Goal: Use online tool/utility: Use online tool/utility

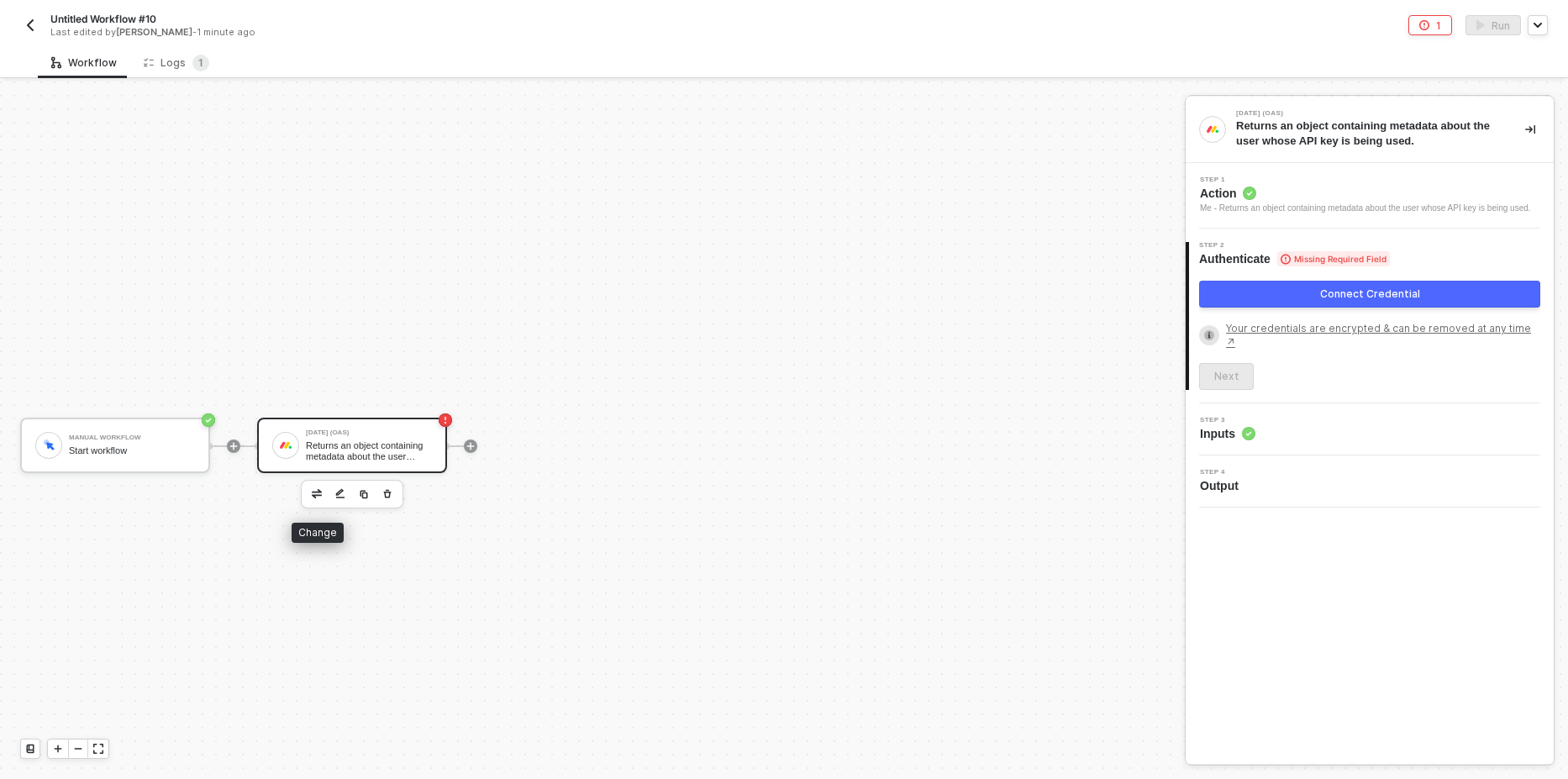
click at [307, 486] on button "button" at bounding box center [317, 494] width 21 height 21
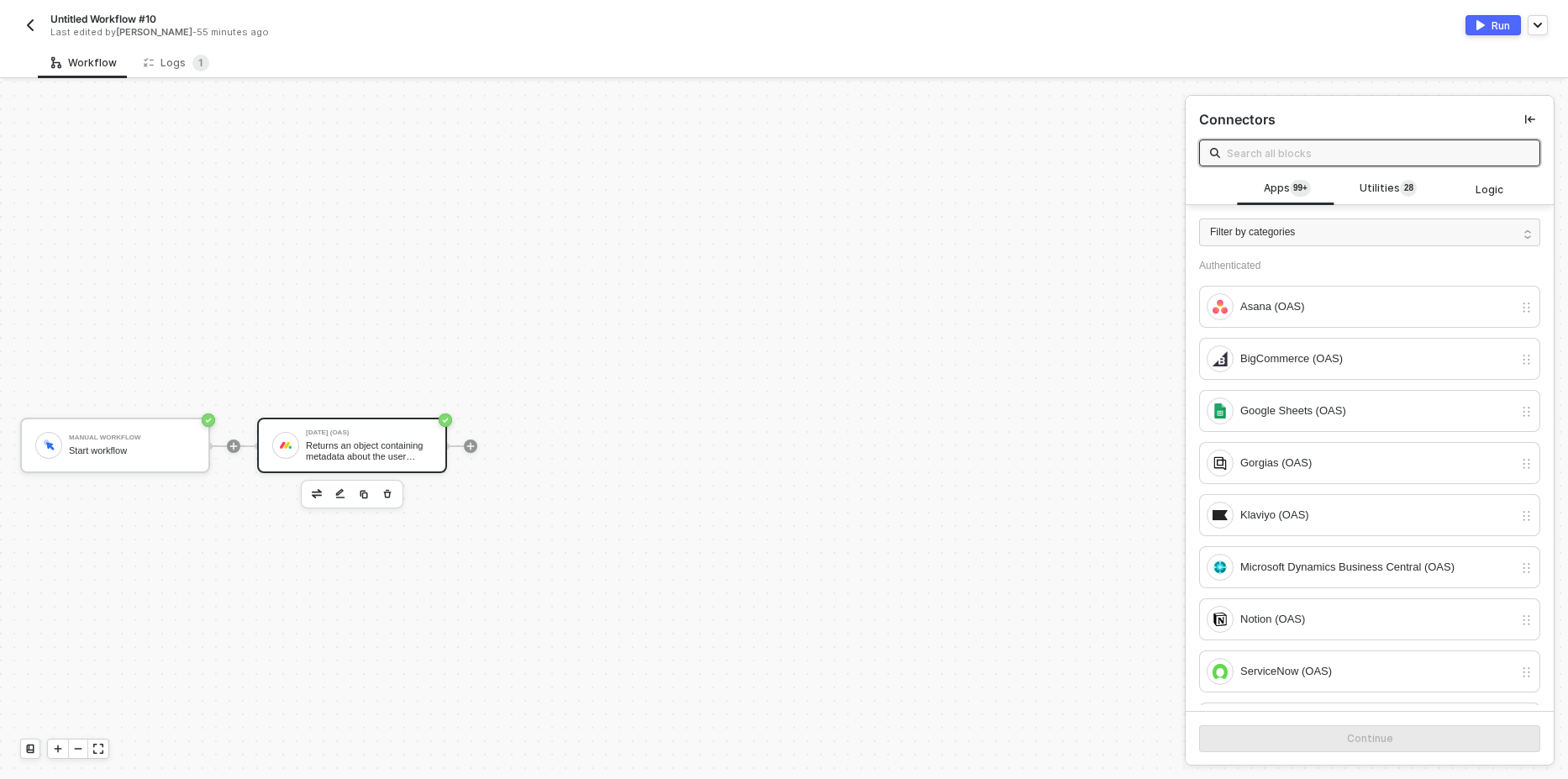
click at [1289, 151] on input "text" at bounding box center [1377, 153] width 302 height 19
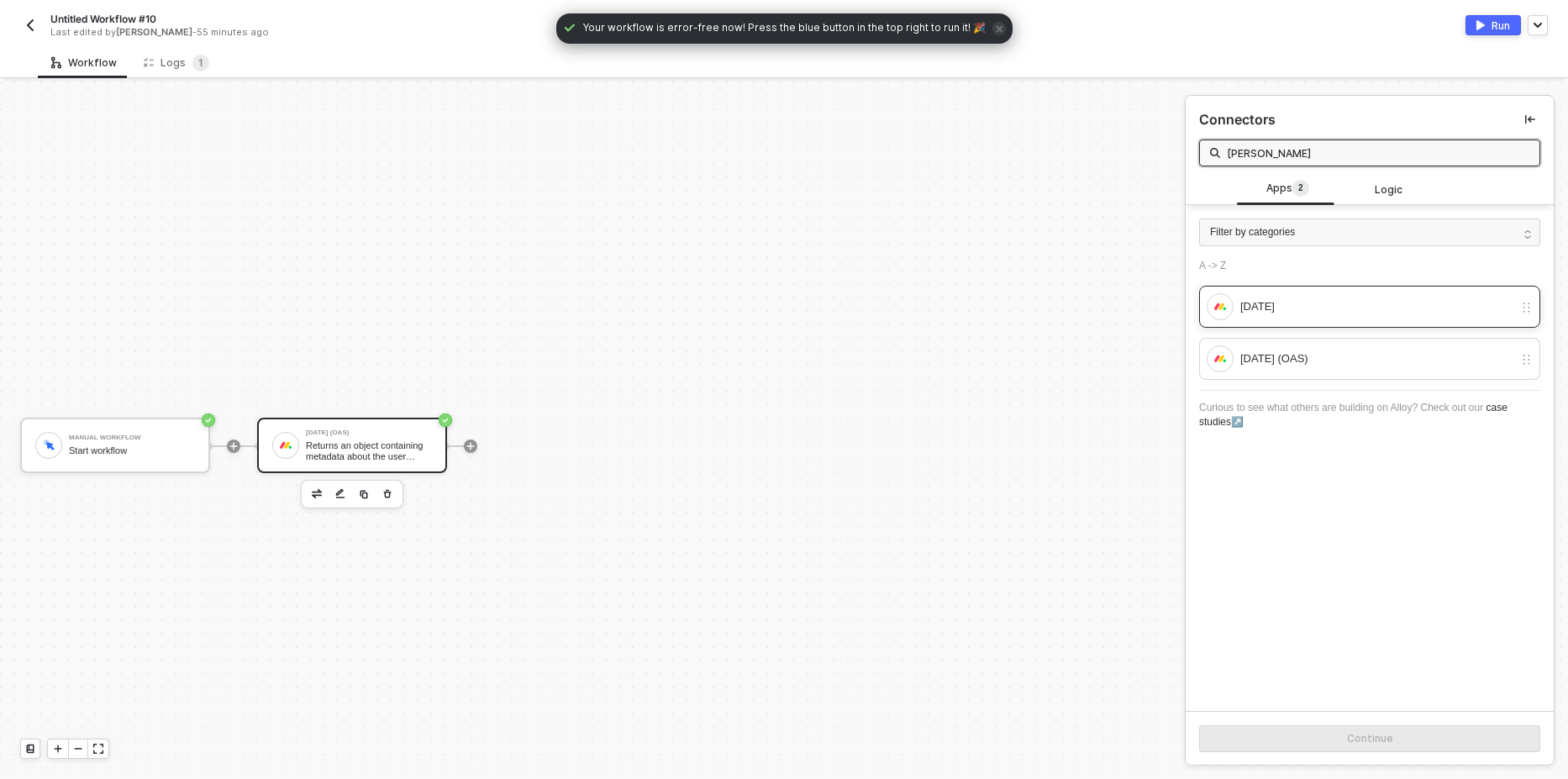
type input "[PERSON_NAME]"
click at [1236, 302] on div "[DATE]" at bounding box center [1361, 306] width 307 height 26
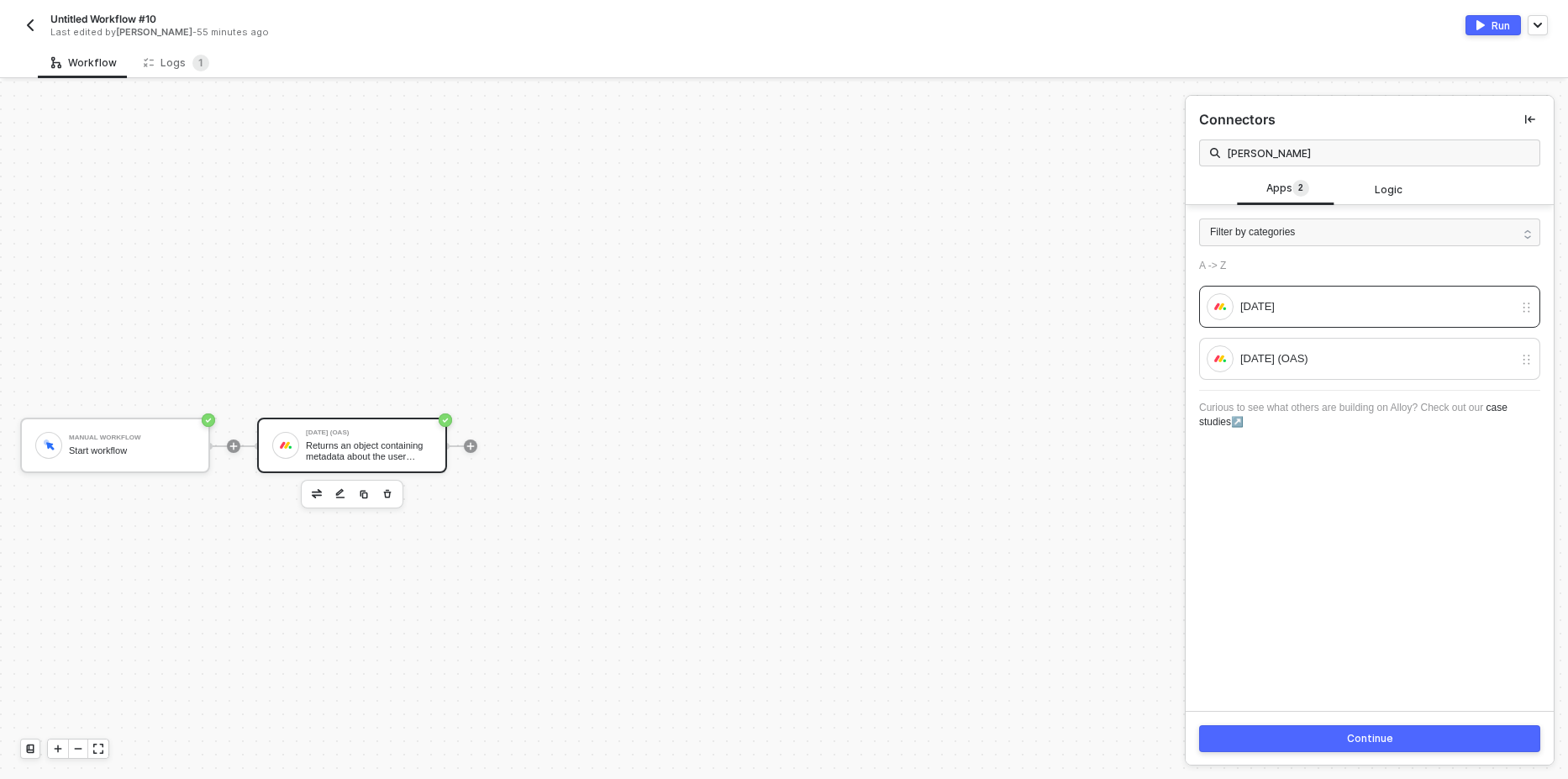
click at [1226, 742] on button "Continue" at bounding box center [1369, 738] width 341 height 26
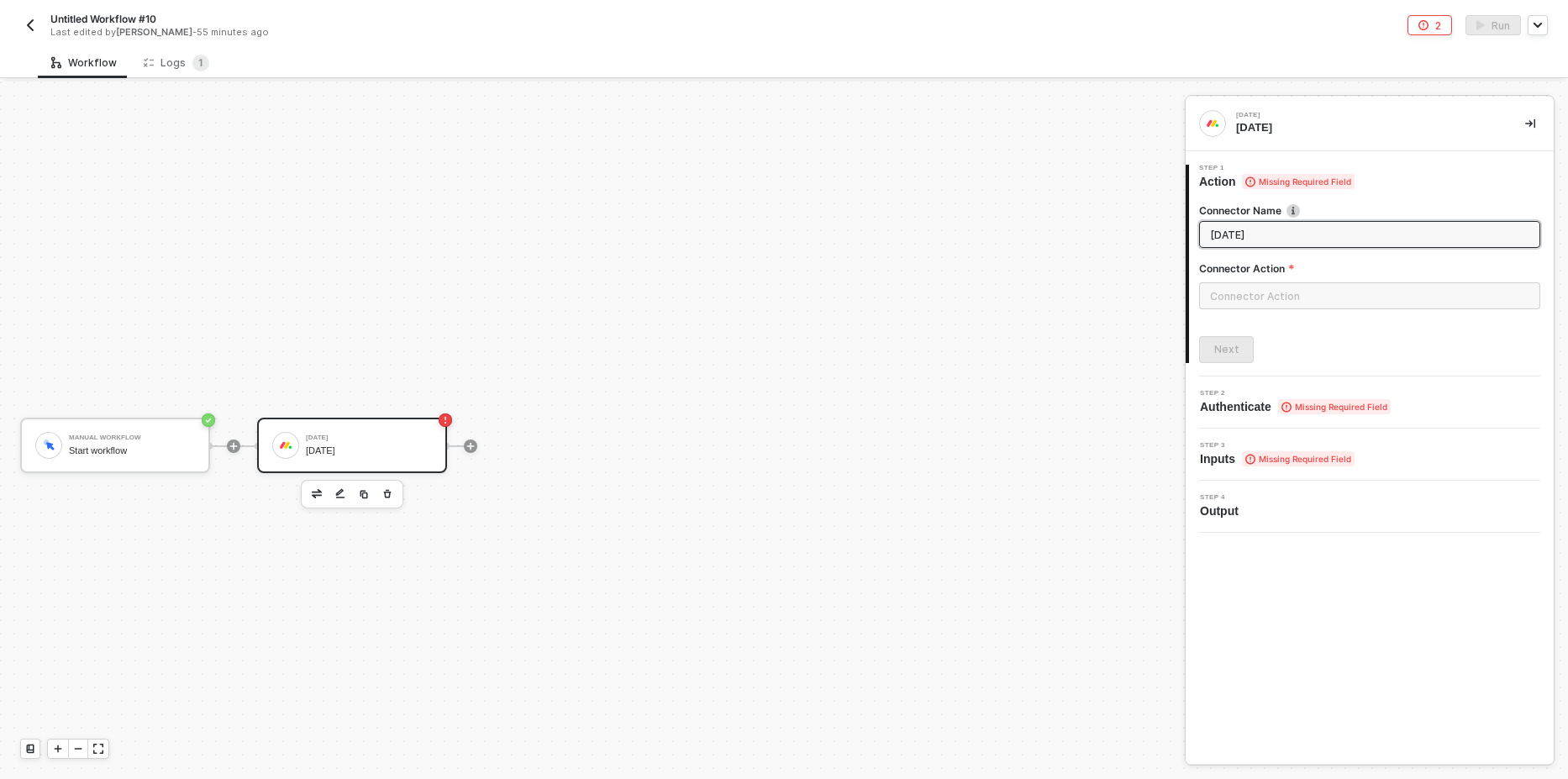
click at [1228, 312] on div at bounding box center [1369, 302] width 341 height 40
click at [1232, 302] on input "text" at bounding box center [1369, 296] width 341 height 26
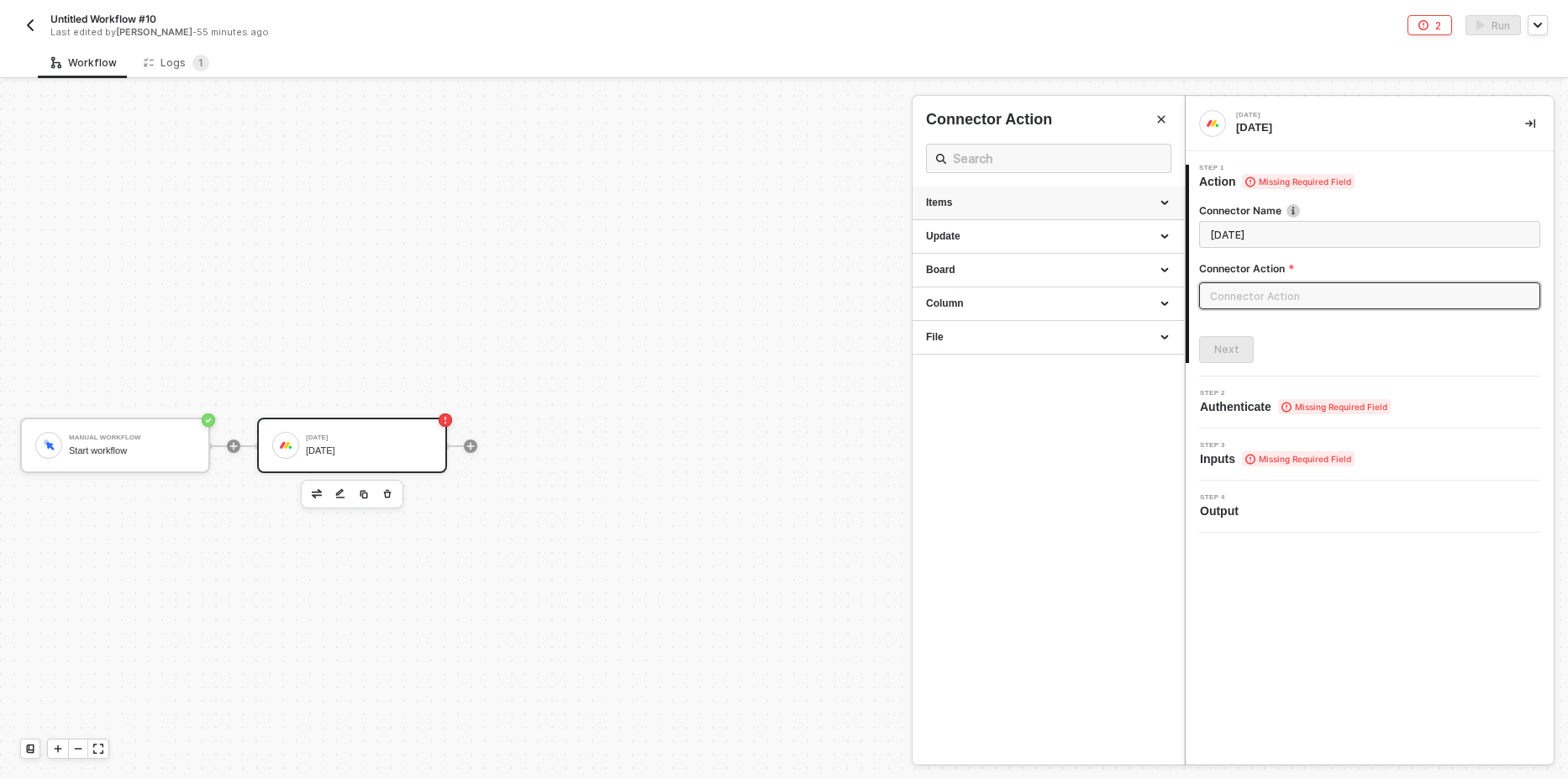
click at [954, 195] on div "Items" at bounding box center [1048, 204] width 271 height 33
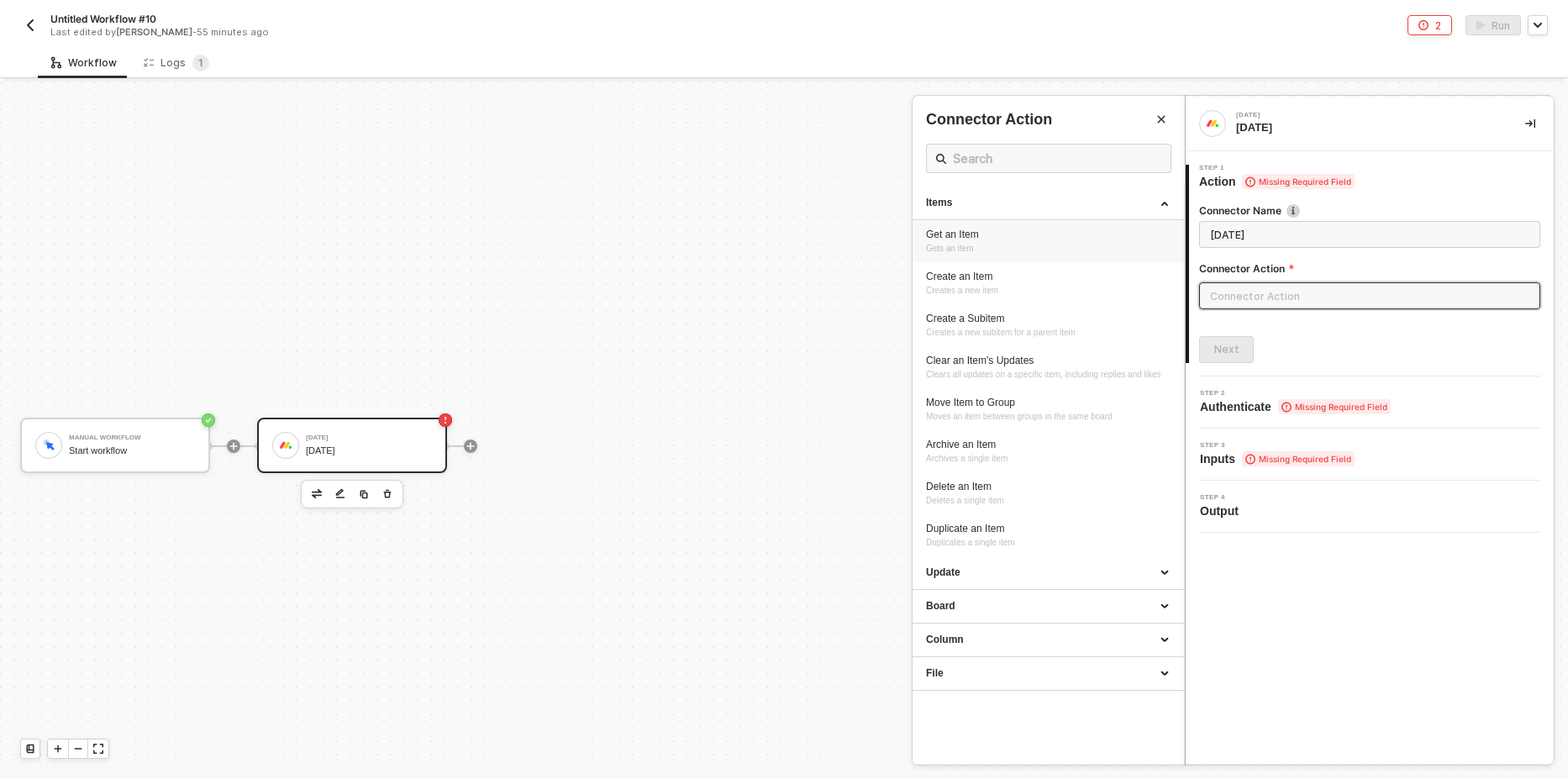
click at [958, 239] on div "Get an Item" at bounding box center [1049, 235] width 245 height 15
type input "Gets an item"
type input "Items - Get an Item"
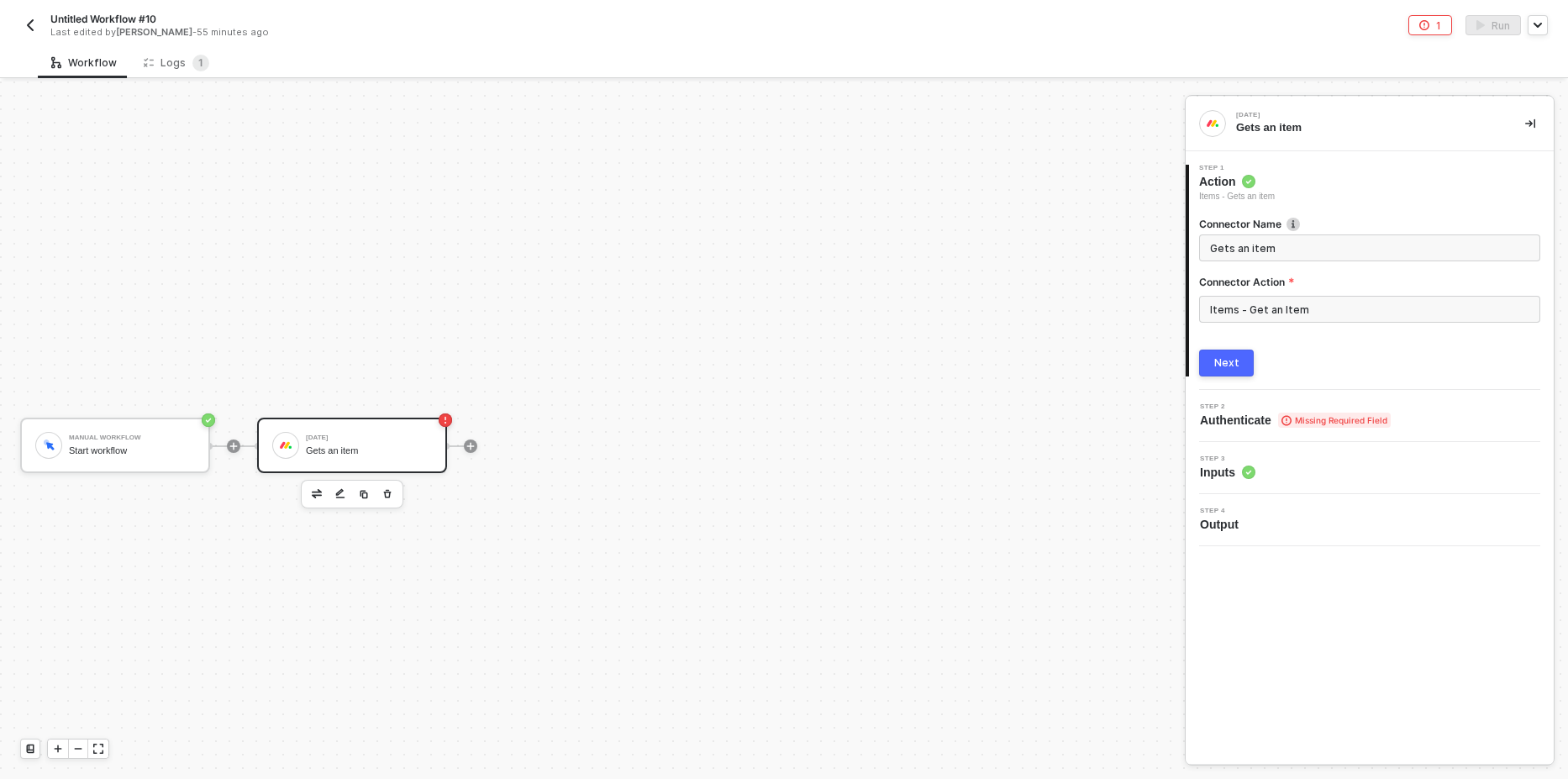
click at [1233, 367] on div "Next" at bounding box center [1227, 363] width 25 height 14
